Goal: Find specific page/section: Find specific page/section

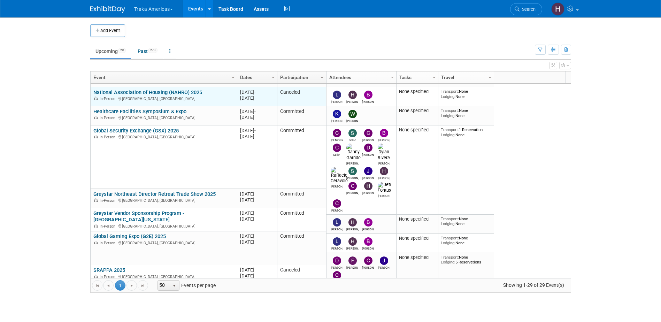
scroll to position [125, 0]
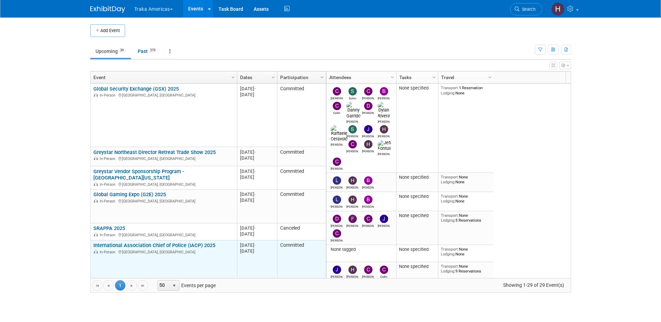
click at [122, 242] on link "International Association Chief of Police (IACP) 2025" at bounding box center [154, 245] width 122 height 6
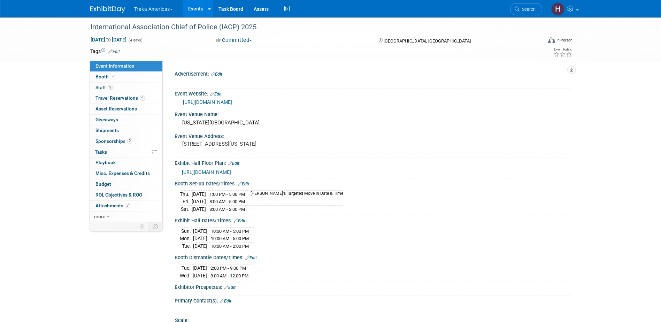
select select "National"
click at [104, 77] on span "Booth" at bounding box center [105, 77] width 21 height 6
